Goal: Find specific page/section: Find specific page/section

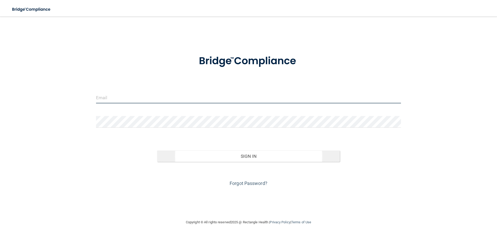
type input "[EMAIL_ADDRESS][DOMAIN_NAME]"
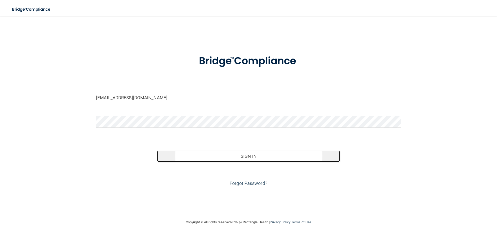
click at [252, 153] on button "Sign In" at bounding box center [248, 155] width 183 height 11
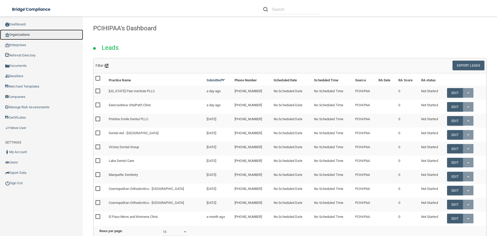
click at [24, 34] on link "Organizations" at bounding box center [41, 35] width 83 height 10
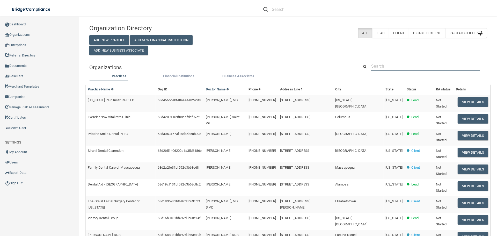
click at [421, 67] on input "text" at bounding box center [425, 66] width 109 height 10
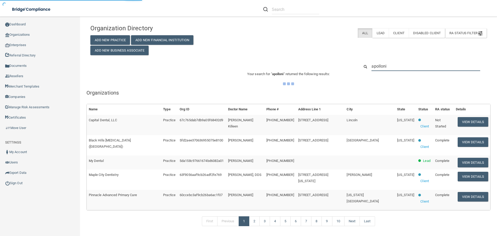
type input "apollonia"
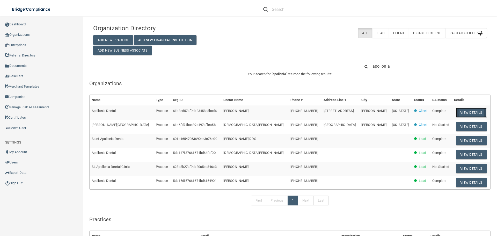
click at [467, 112] on button "View Details" at bounding box center [471, 113] width 31 height 10
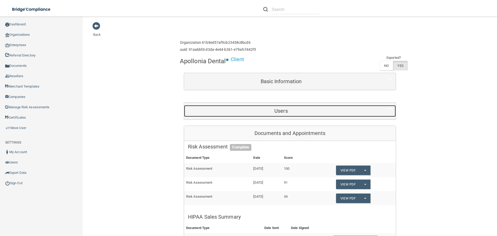
click at [281, 111] on h5 "Users" at bounding box center [281, 111] width 186 height 6
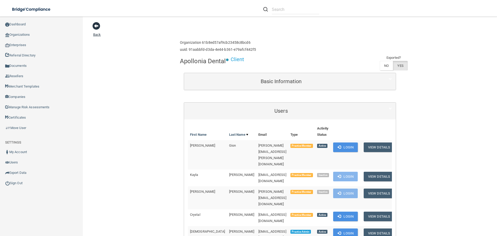
click at [100, 27] on span at bounding box center [96, 26] width 8 height 8
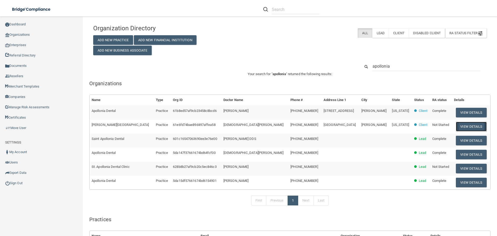
click at [457, 126] on button "View Details" at bounding box center [471, 127] width 31 height 10
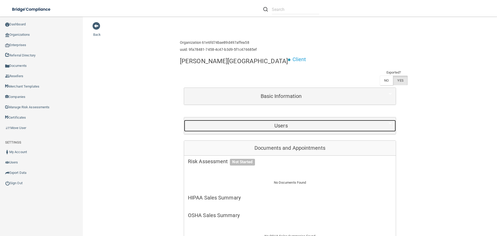
click at [250, 123] on h5 "Users" at bounding box center [281, 126] width 186 height 6
